Goal: Use online tool/utility: Utilize a website feature to perform a specific function

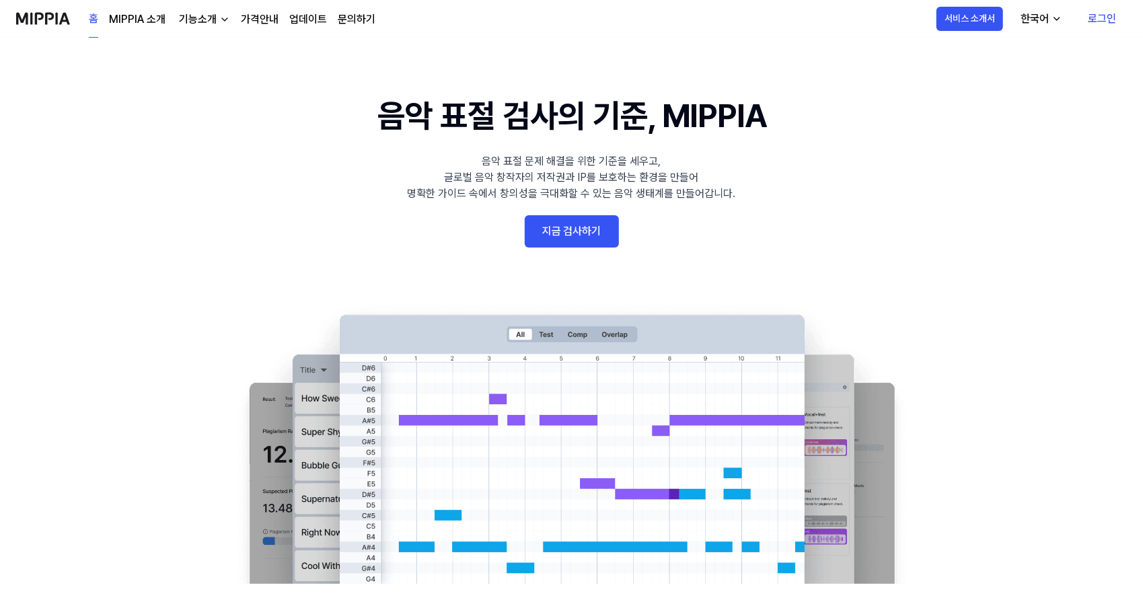
click at [1097, 17] on link "로그인" at bounding box center [1102, 19] width 50 height 38
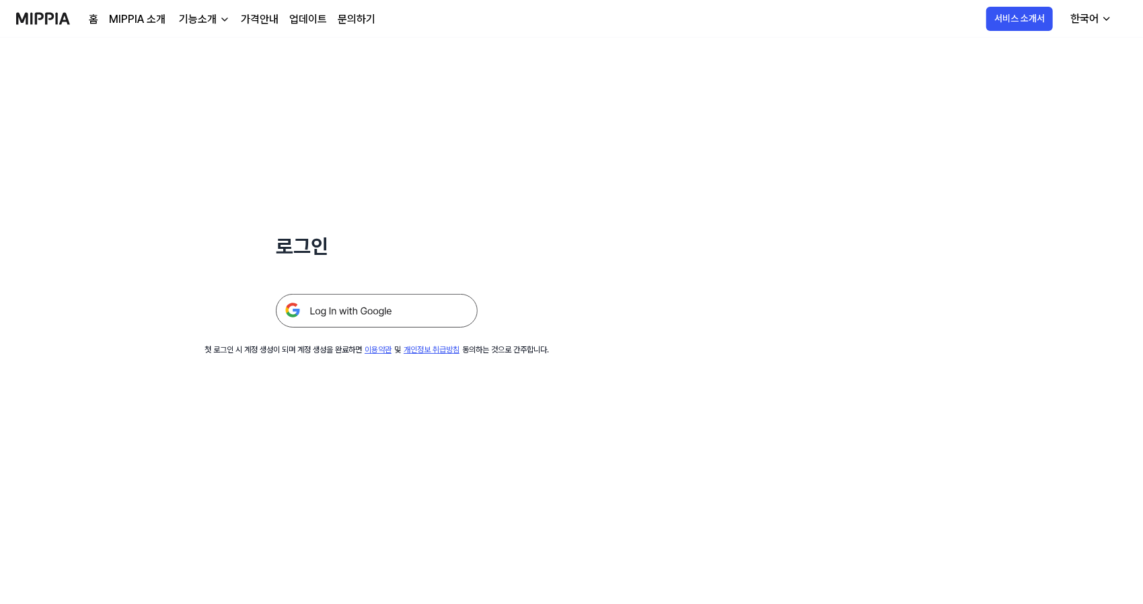
click at [339, 308] on img at bounding box center [377, 311] width 202 height 34
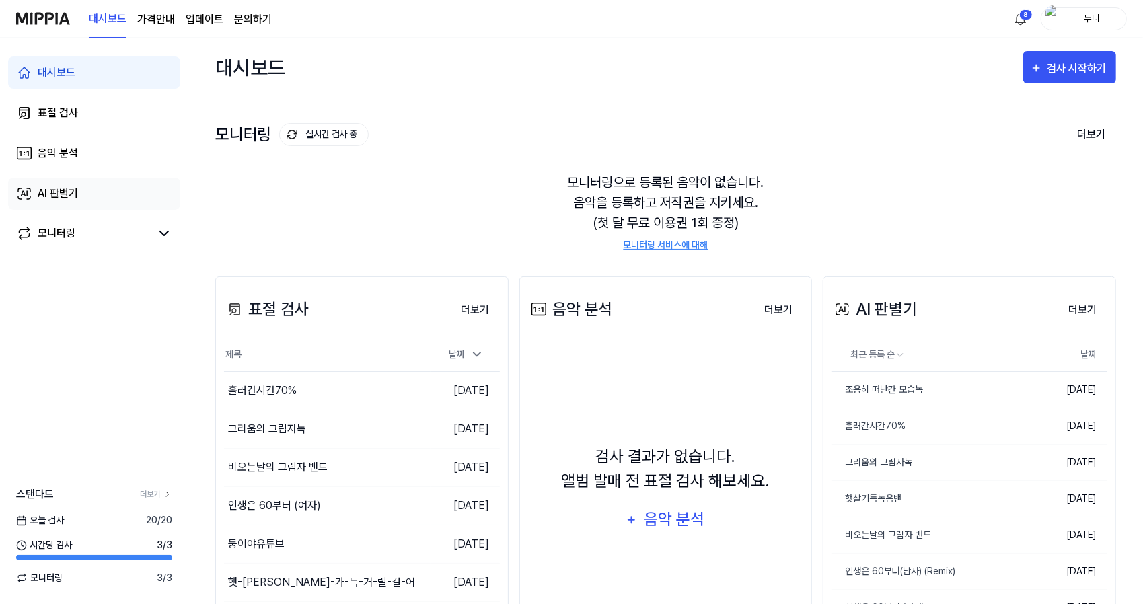
click at [63, 192] on div "AI 판별기" at bounding box center [58, 194] width 40 height 16
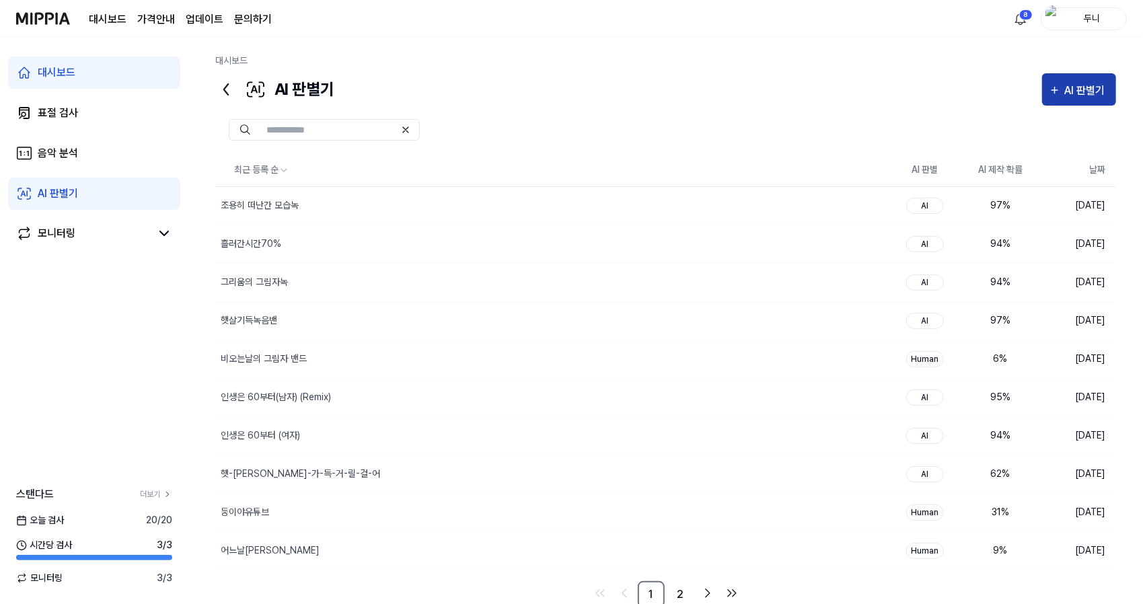
click at [1073, 87] on div "AI 판별기" at bounding box center [1087, 90] width 44 height 17
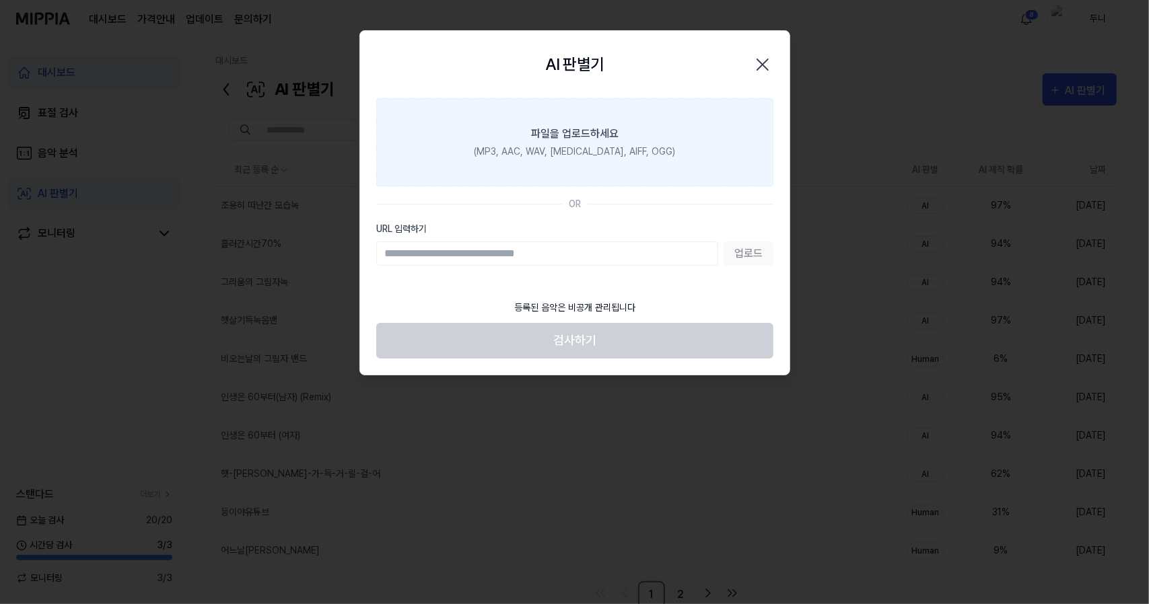
click at [565, 126] on div "파일을 업로드하세요" at bounding box center [574, 134] width 87 height 16
click at [0, 0] on input "파일을 업로드하세요 (MP3, AAC, WAV, FLAC, AIFF, OGG)" at bounding box center [0, 0] width 0 height 0
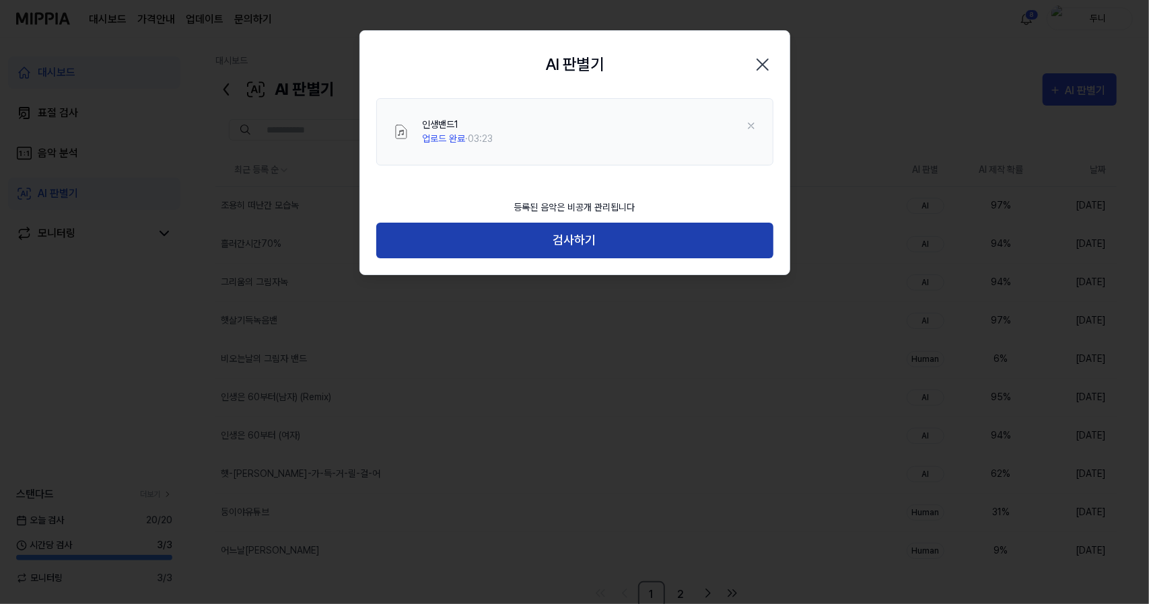
click at [594, 241] on button "검사하기" at bounding box center [574, 241] width 397 height 36
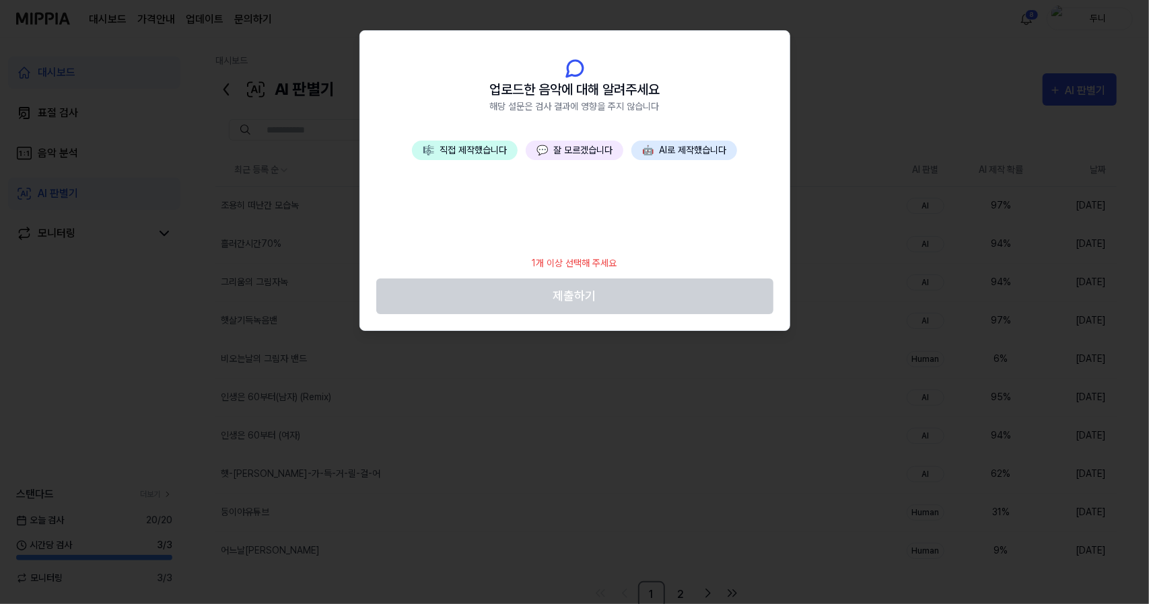
click at [587, 157] on button "💬 잘 모르겠습니다" at bounding box center [575, 151] width 98 height 20
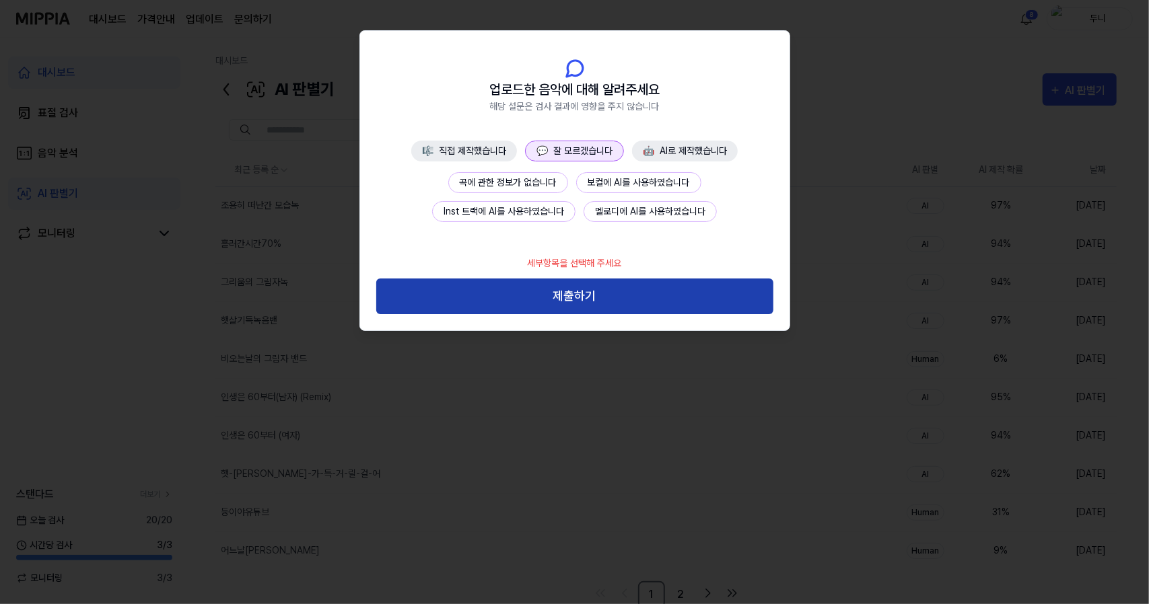
click at [600, 298] on button "제출하기" at bounding box center [574, 297] width 397 height 36
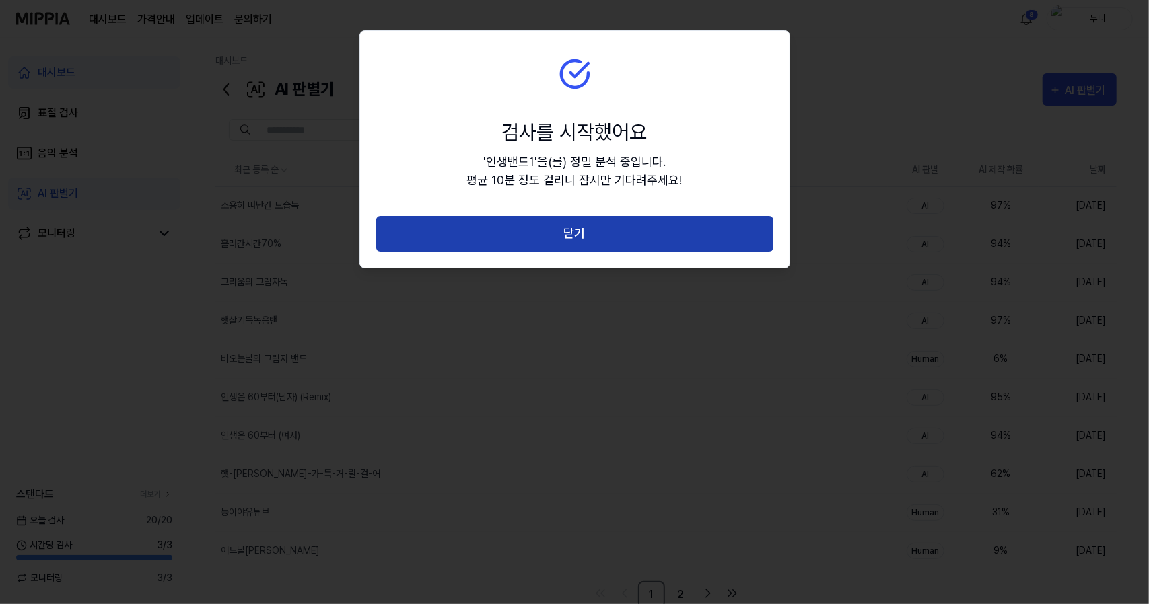
click at [564, 234] on button "닫기" at bounding box center [574, 234] width 397 height 36
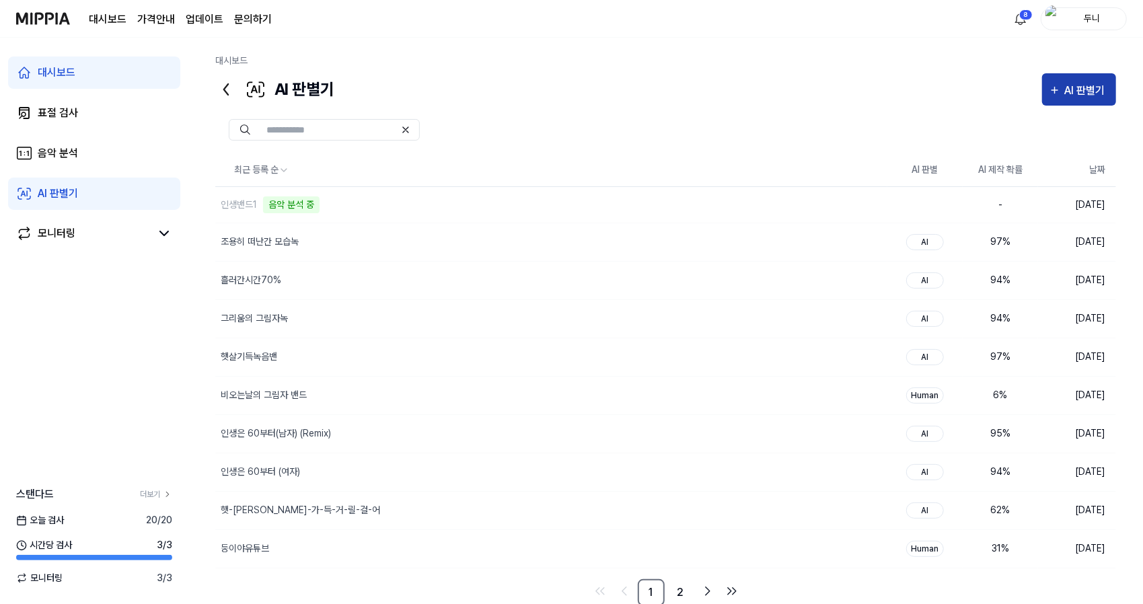
click at [1078, 90] on div "AI 판별기" at bounding box center [1087, 90] width 44 height 17
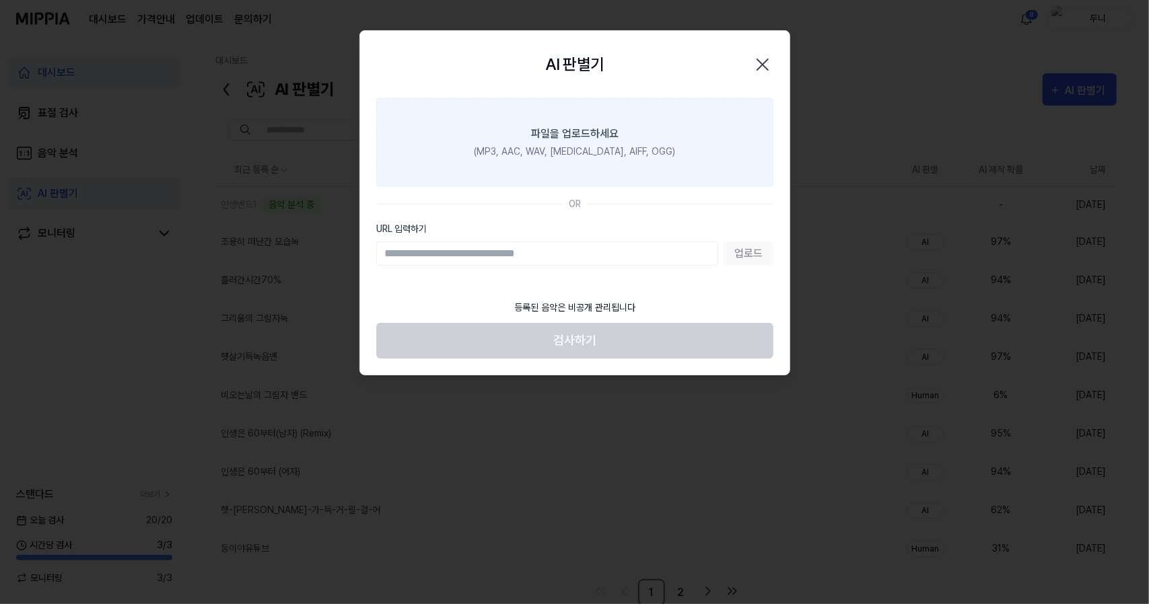
click at [585, 141] on div "파일을 업로드하세요" at bounding box center [574, 134] width 87 height 16
click at [0, 0] on input "파일을 업로드하세요 (MP3, AAC, WAV, FLAC, AIFF, OGG)" at bounding box center [0, 0] width 0 height 0
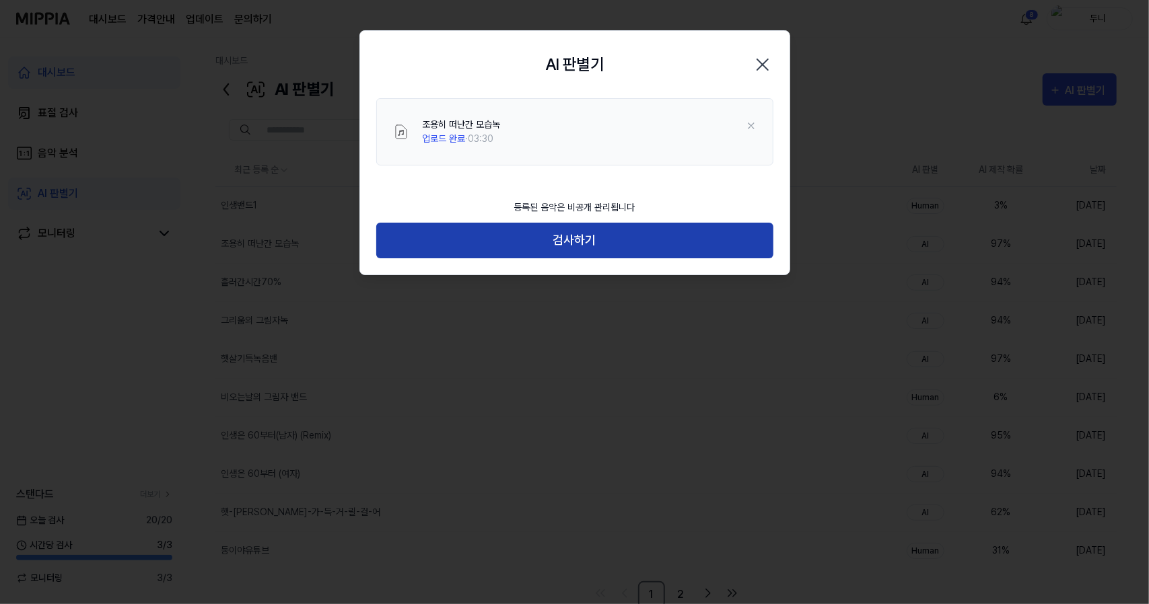
click at [583, 239] on button "검사하기" at bounding box center [574, 241] width 397 height 36
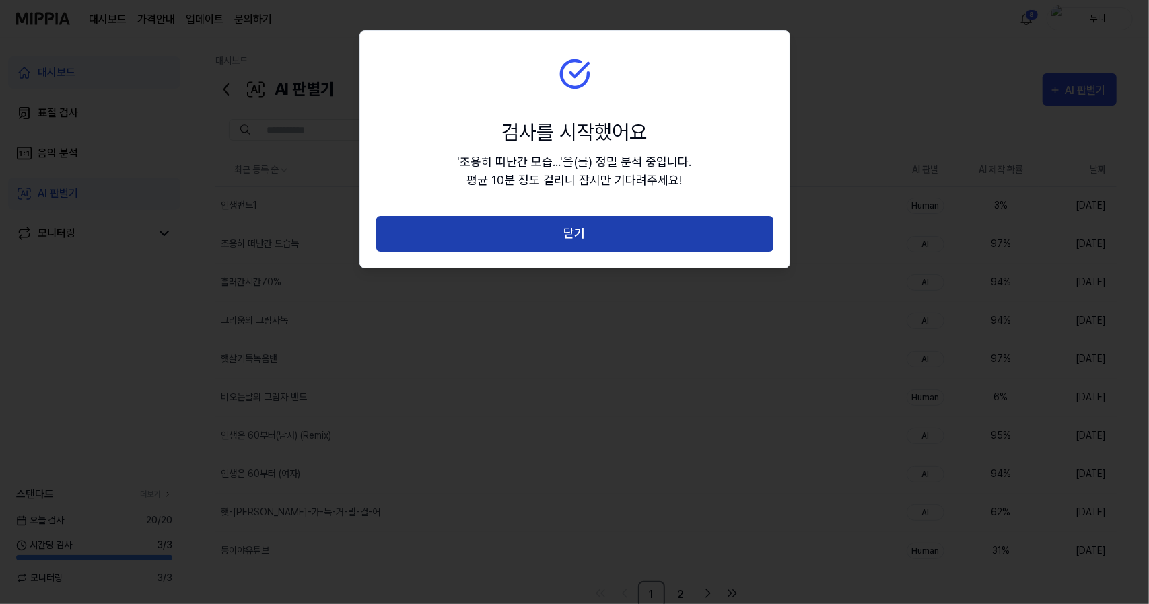
click at [583, 238] on button "닫기" at bounding box center [574, 234] width 397 height 36
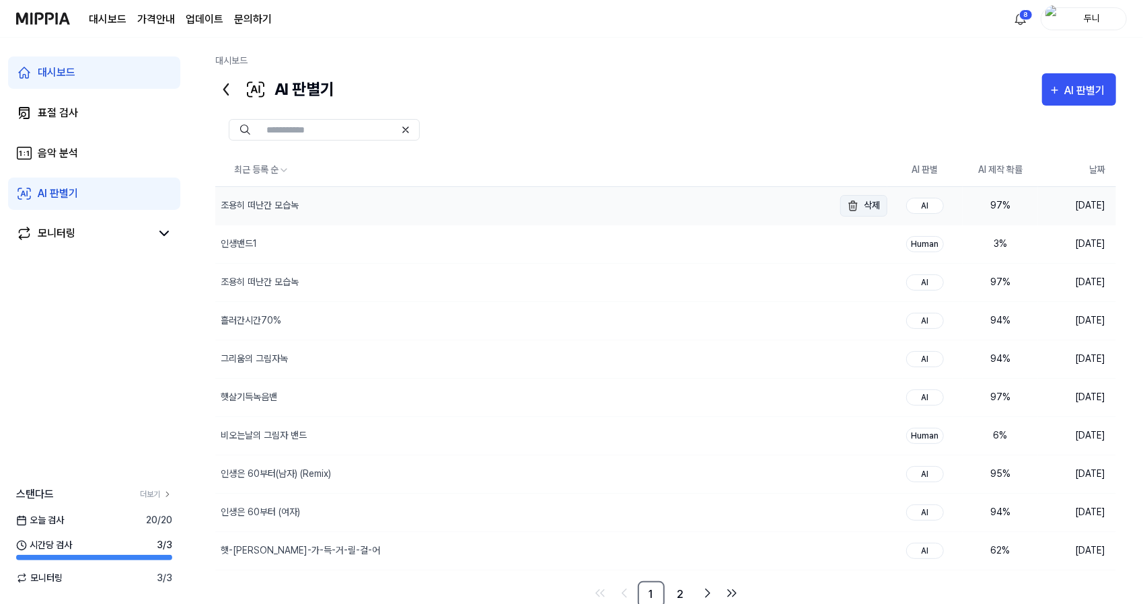
click at [863, 204] on button "삭제" at bounding box center [864, 206] width 47 height 22
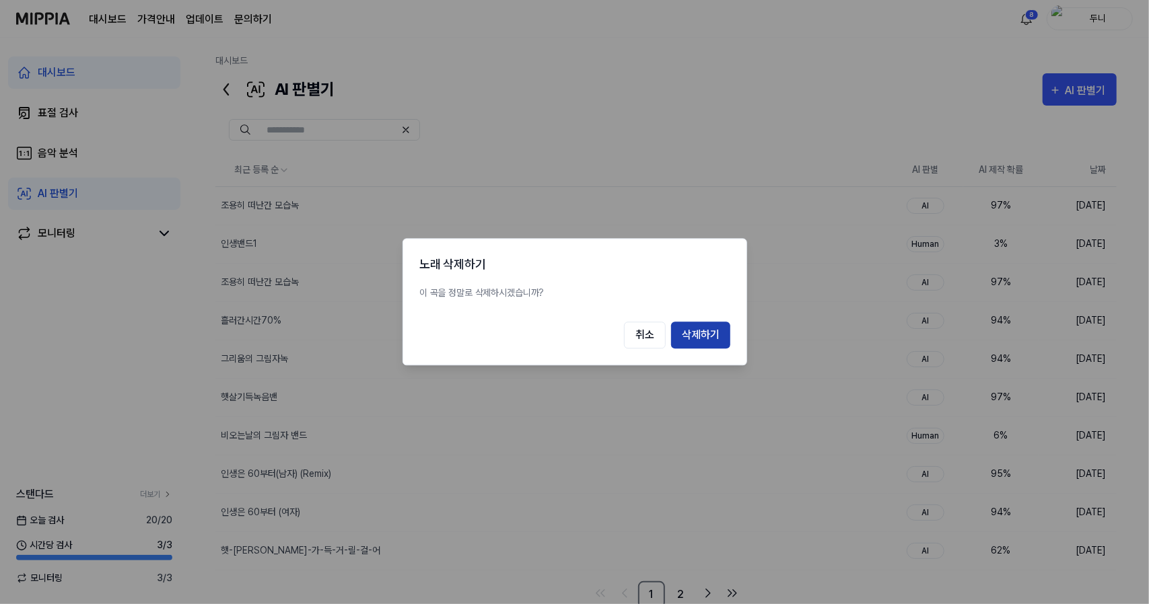
click at [720, 332] on button "삭제하기" at bounding box center [700, 335] width 59 height 27
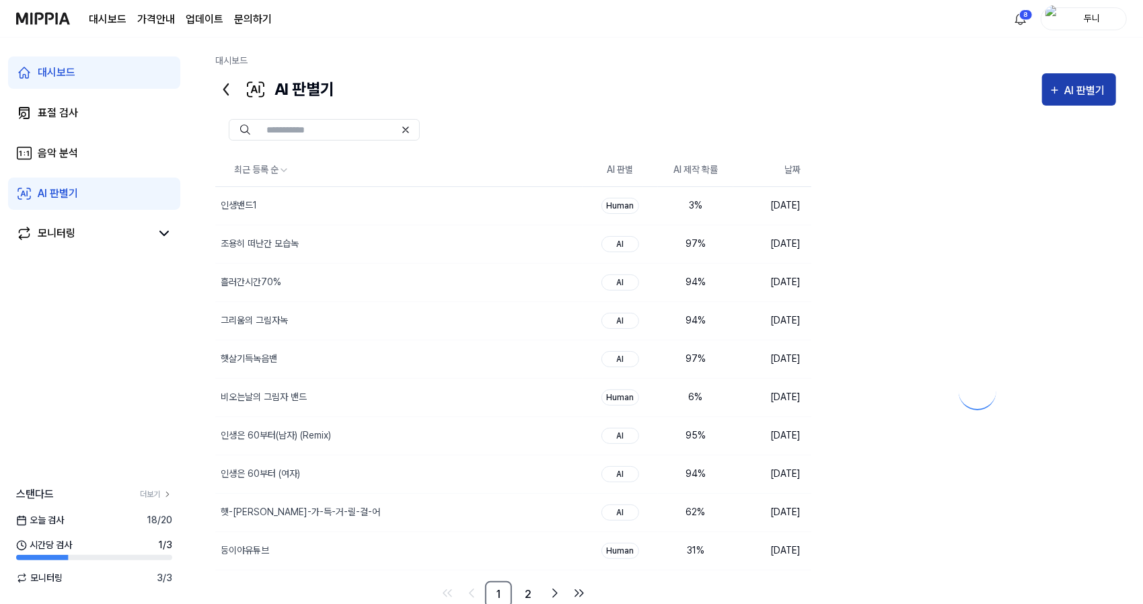
click at [1075, 87] on div "AI 판별기" at bounding box center [1087, 90] width 44 height 17
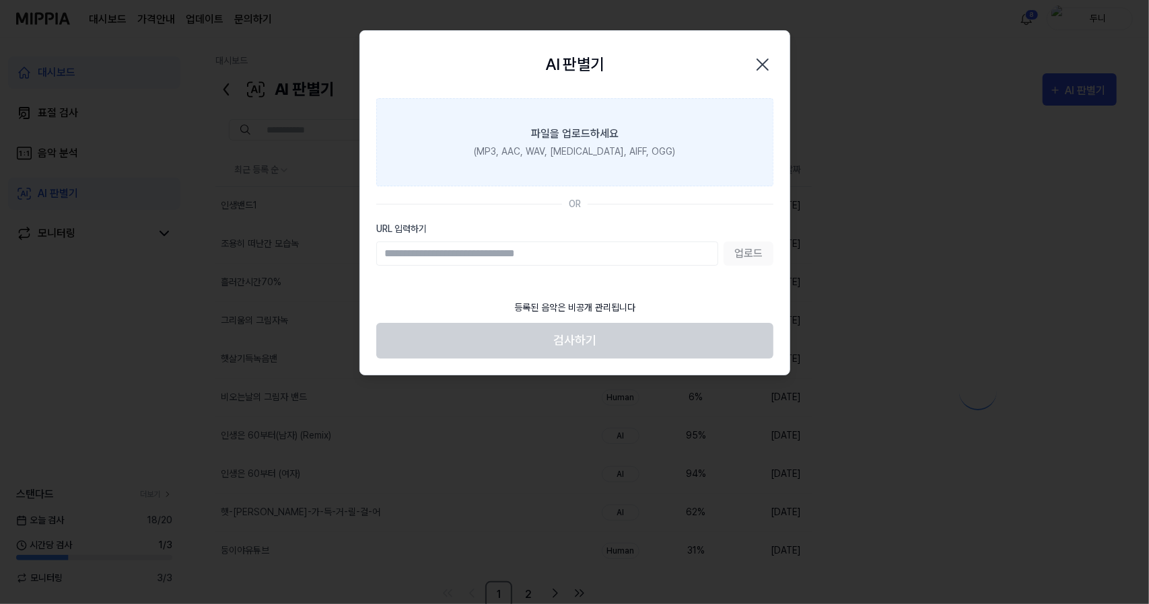
click at [546, 145] on div "(MP3, AAC, WAV, FLAC, AIFF, OGG)" at bounding box center [574, 152] width 201 height 14
click at [0, 0] on input "파일을 업로드하세요 (MP3, AAC, WAV, FLAC, AIFF, OGG)" at bounding box center [0, 0] width 0 height 0
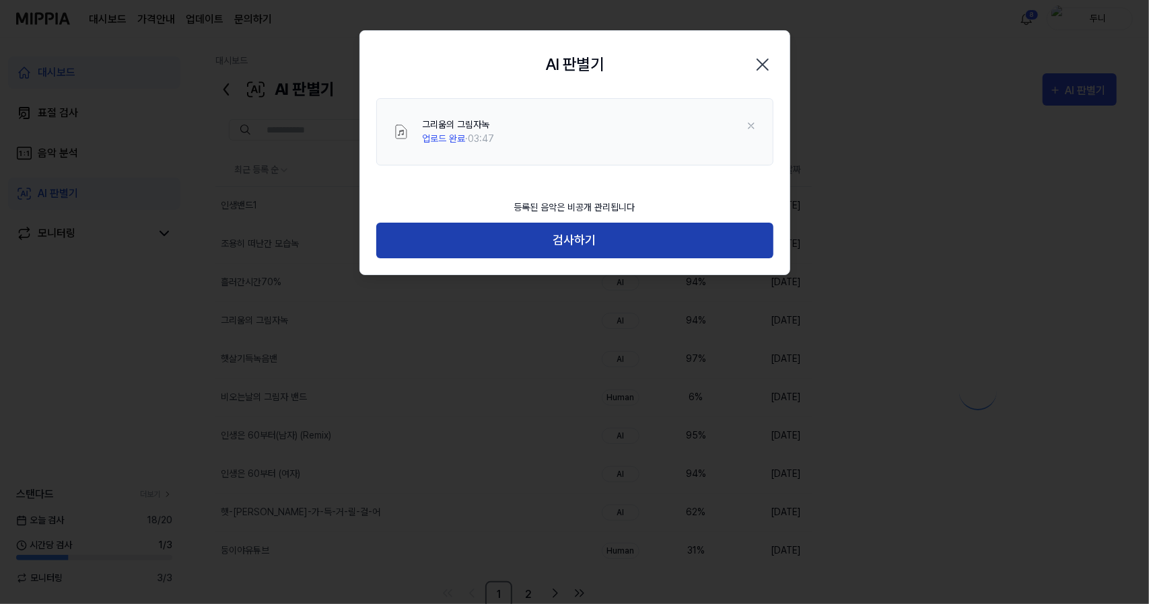
click at [571, 247] on button "검사하기" at bounding box center [574, 241] width 397 height 36
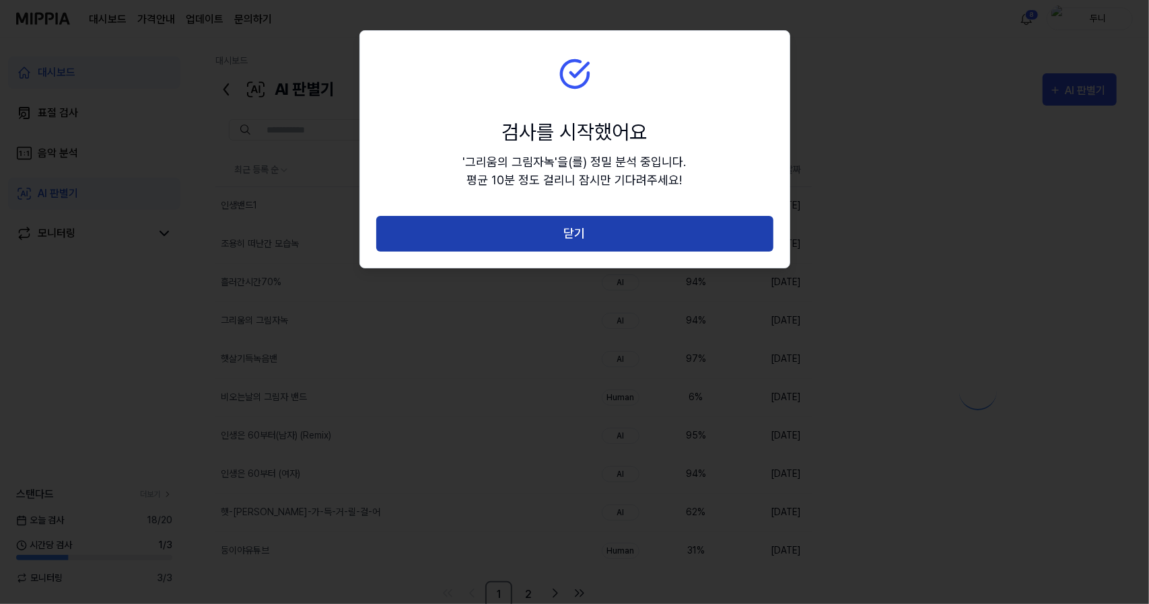
click at [575, 236] on button "닫기" at bounding box center [574, 234] width 397 height 36
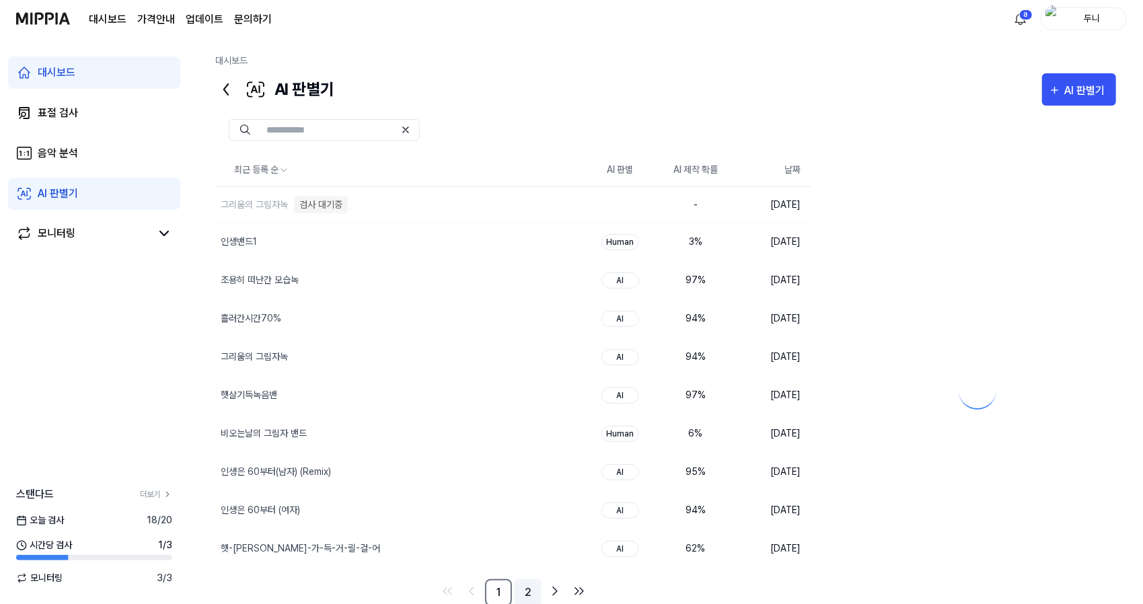
click at [524, 586] on link "2" at bounding box center [528, 592] width 27 height 27
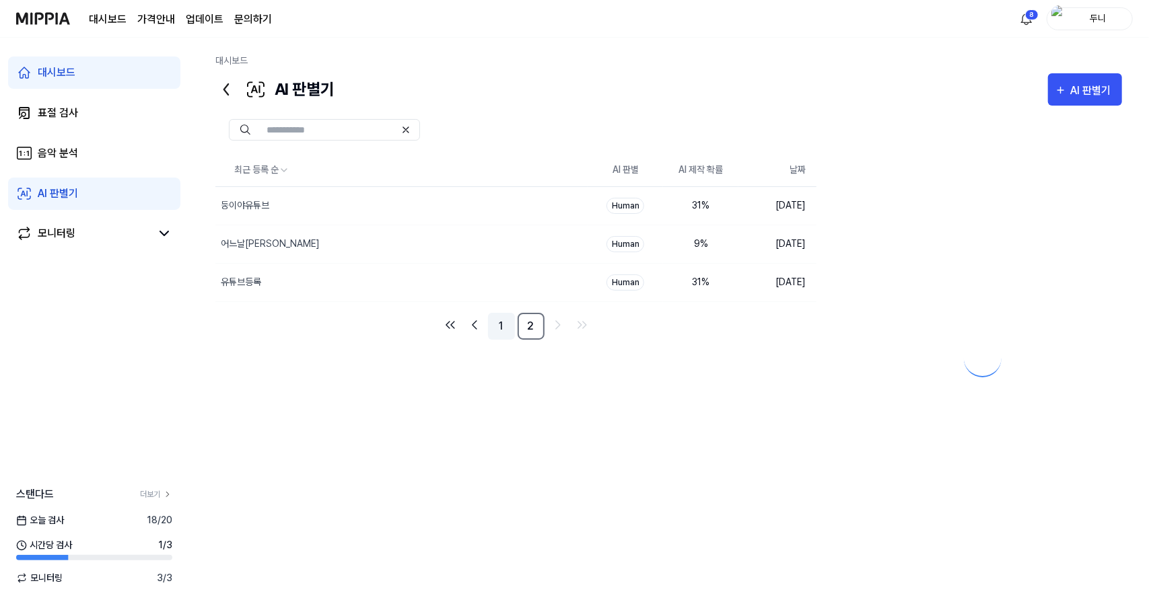
click at [499, 324] on link "1" at bounding box center [501, 326] width 27 height 27
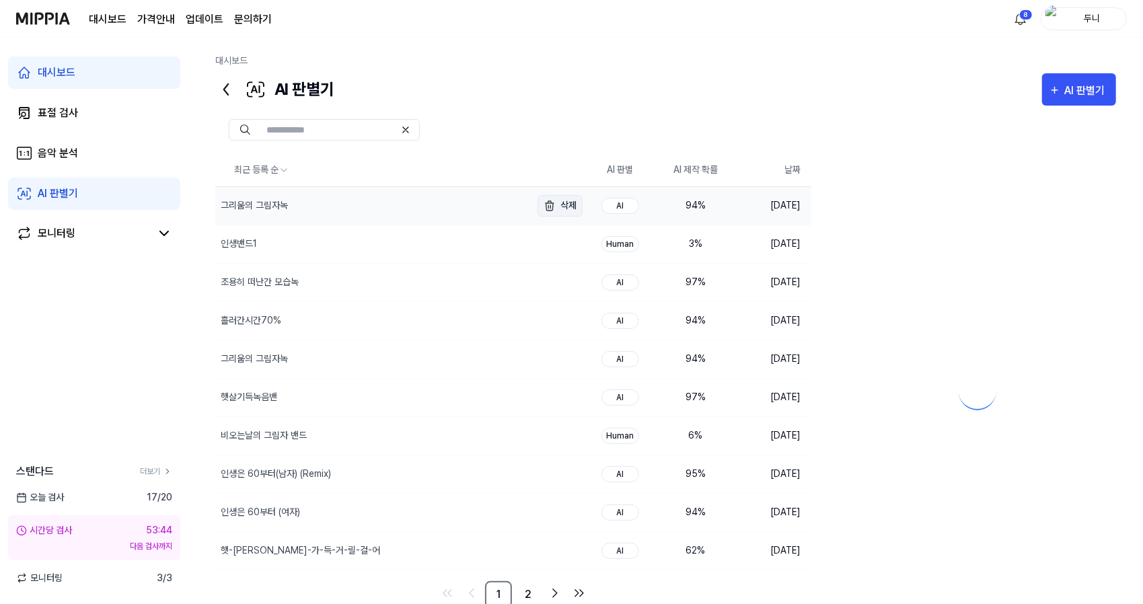
click at [563, 207] on button "삭제" at bounding box center [560, 206] width 45 height 22
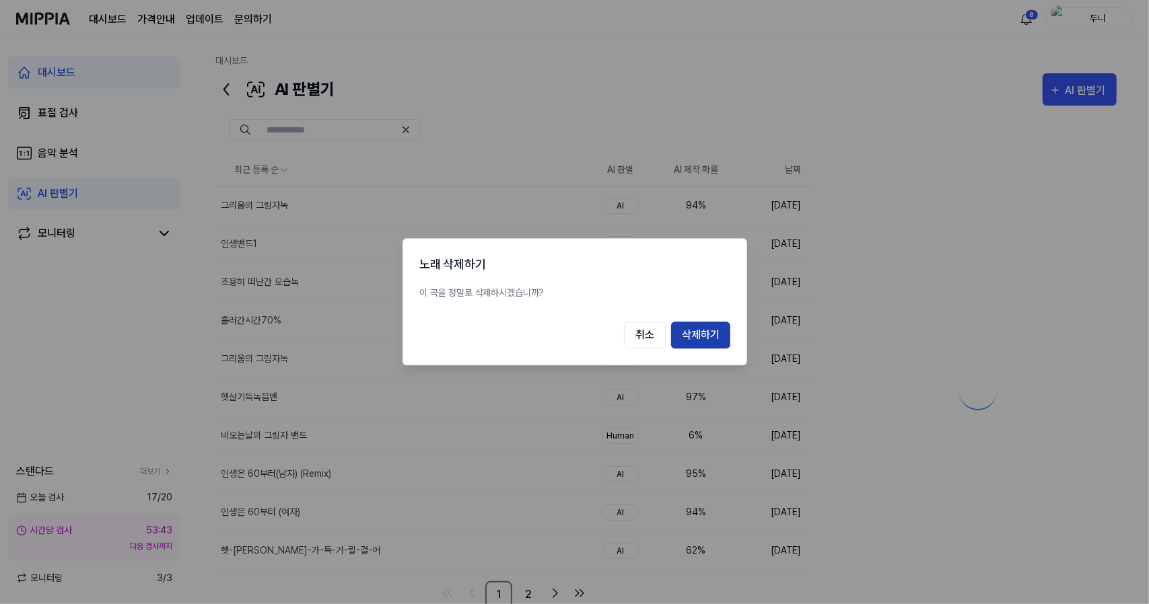
click at [699, 339] on button "삭제하기" at bounding box center [700, 335] width 59 height 27
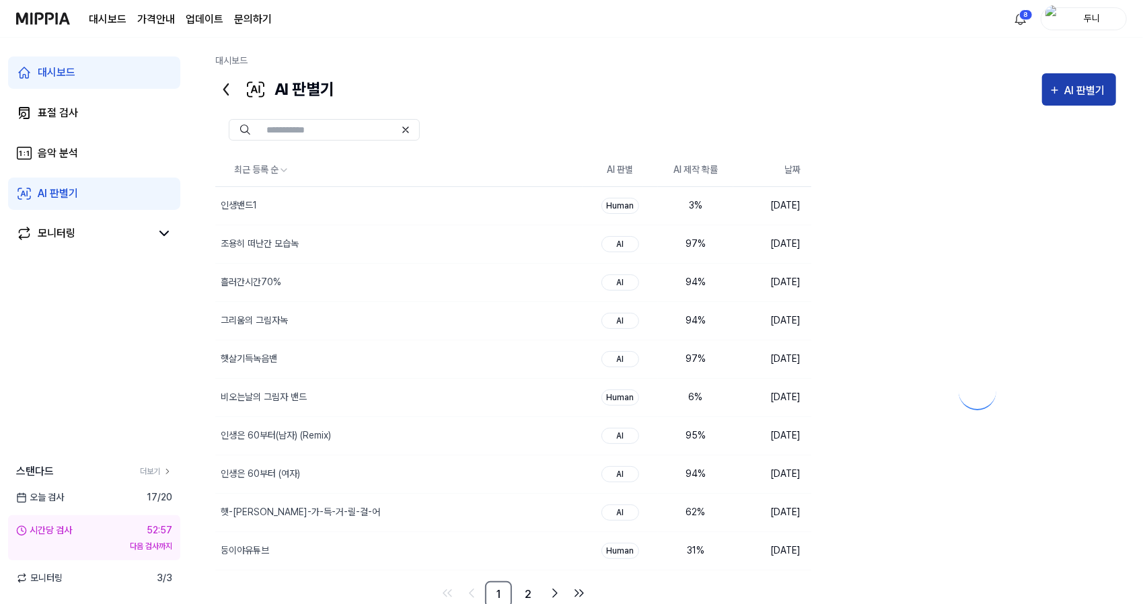
click at [1073, 89] on div "AI 판별기" at bounding box center [1087, 90] width 44 height 17
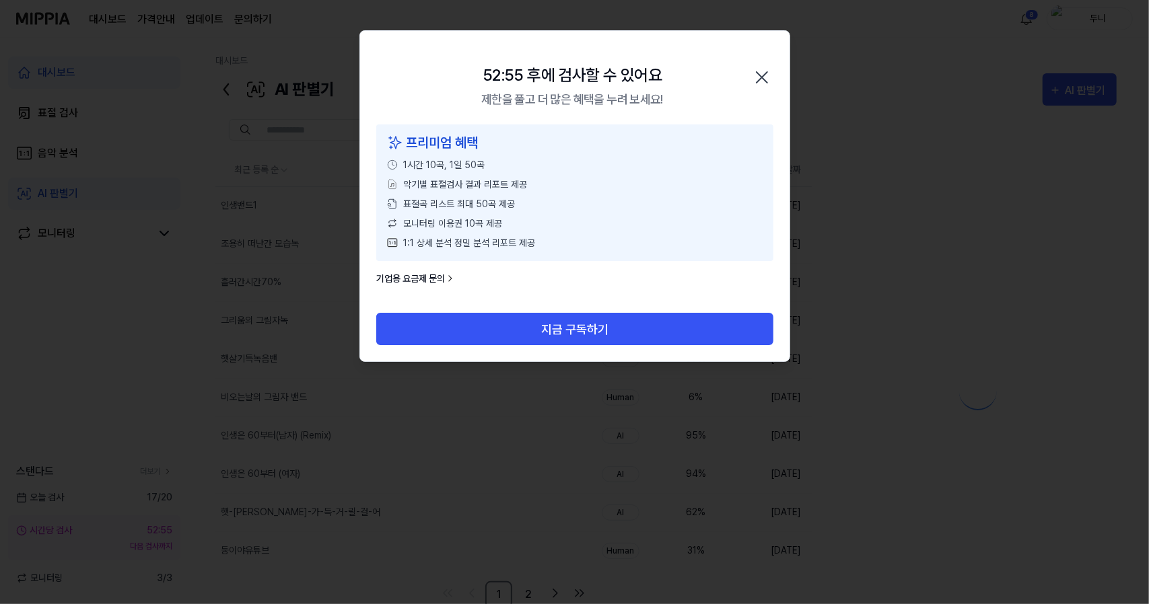
click at [764, 73] on icon "button" at bounding box center [762, 78] width 22 height 22
